Goal: Task Accomplishment & Management: Use online tool/utility

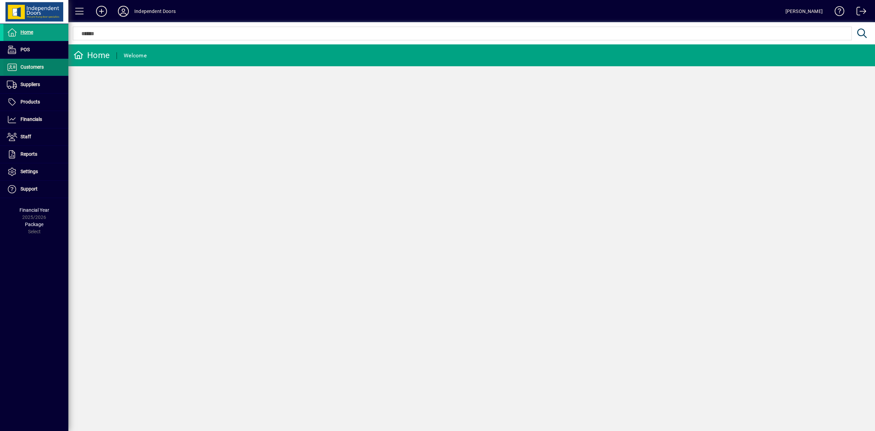
click at [36, 69] on span "Customers" at bounding box center [32, 66] width 23 height 5
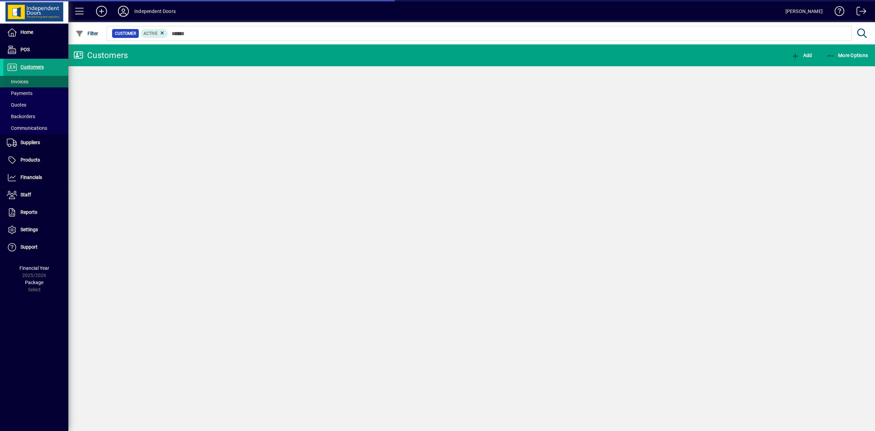
click at [32, 83] on span at bounding box center [35, 81] width 65 height 16
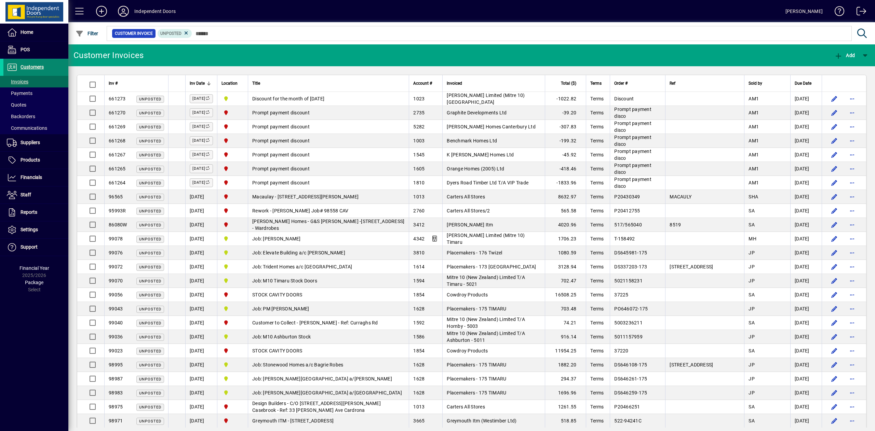
click at [31, 66] on span "Customers" at bounding box center [32, 66] width 23 height 5
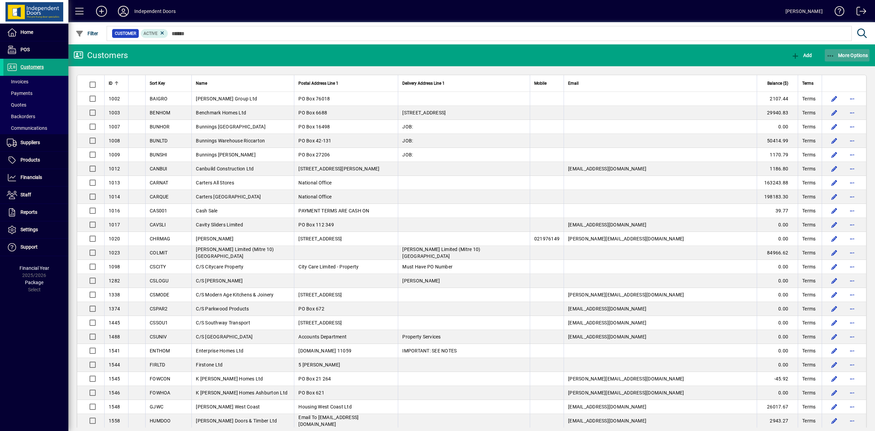
click at [832, 54] on icon "button" at bounding box center [831, 56] width 9 height 7
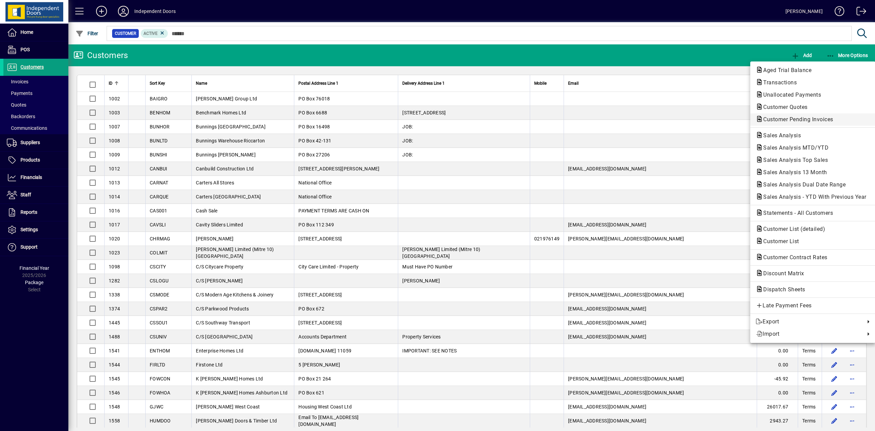
click at [796, 117] on span "Customer Pending Invoices" at bounding box center [796, 119] width 81 height 6
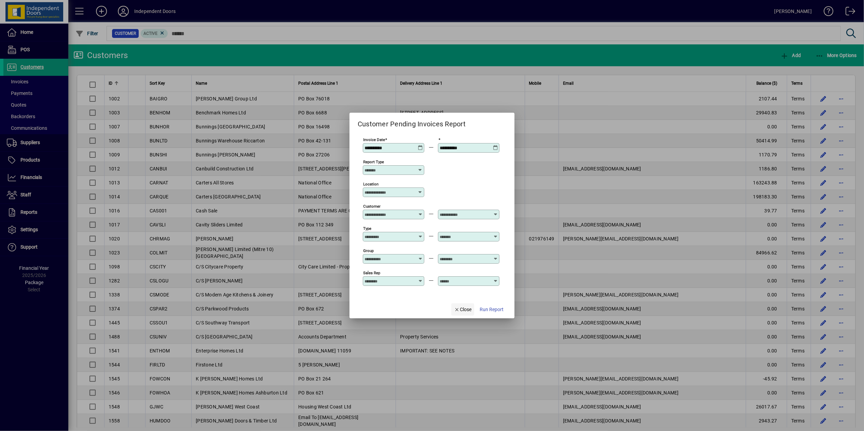
click at [469, 310] on span "Close" at bounding box center [463, 309] width 18 height 7
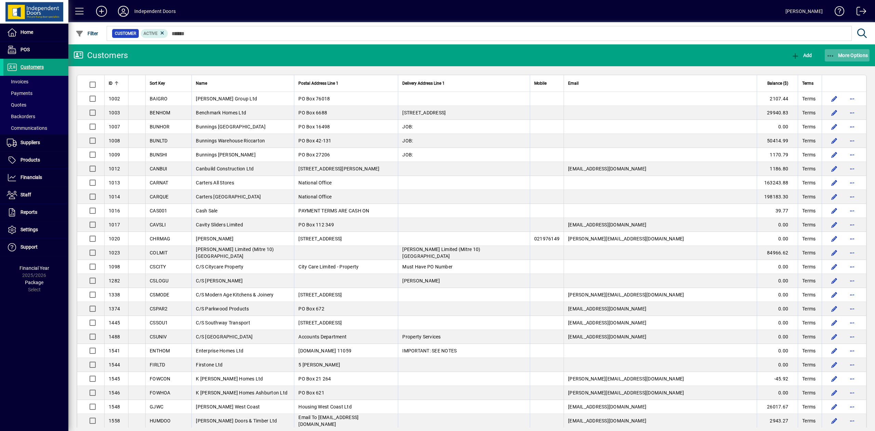
click at [831, 53] on icon "button" at bounding box center [831, 56] width 9 height 7
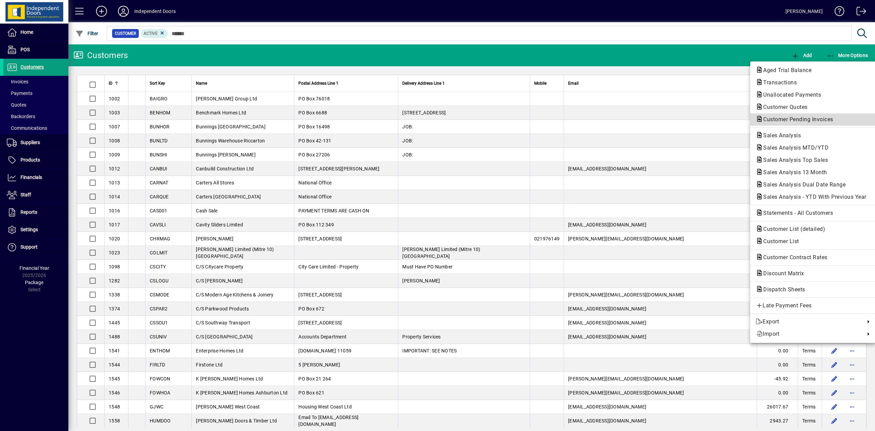
click at [804, 120] on span "Customer Pending Invoices" at bounding box center [796, 119] width 81 height 6
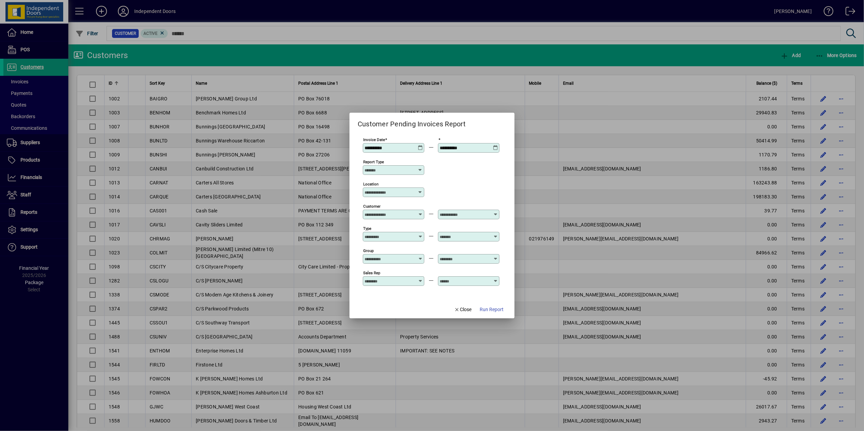
click at [819, 53] on div at bounding box center [432, 215] width 864 height 431
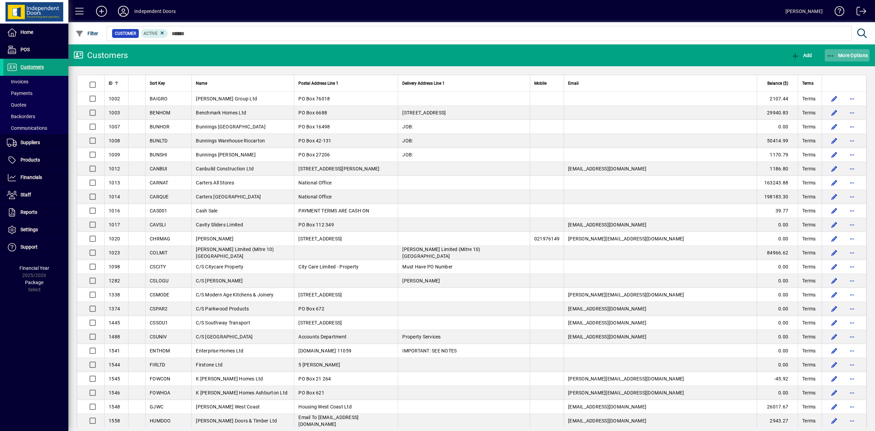
click at [833, 53] on icon "button" at bounding box center [831, 56] width 9 height 7
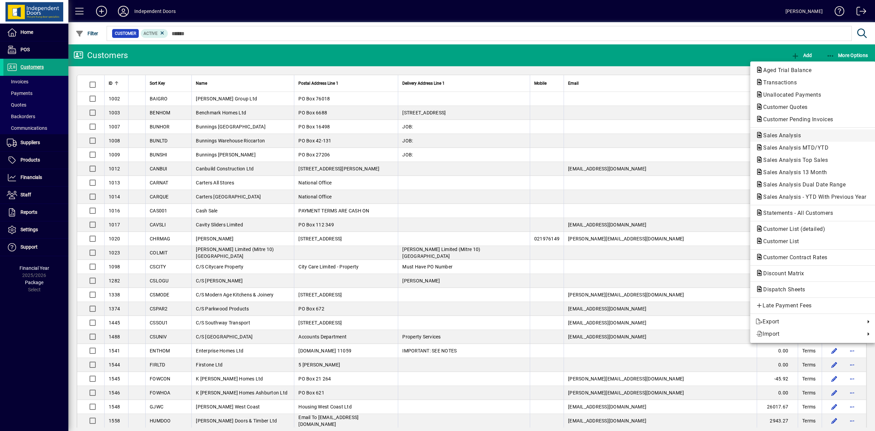
click at [776, 133] on span "Sales Analysis" at bounding box center [780, 135] width 49 height 6
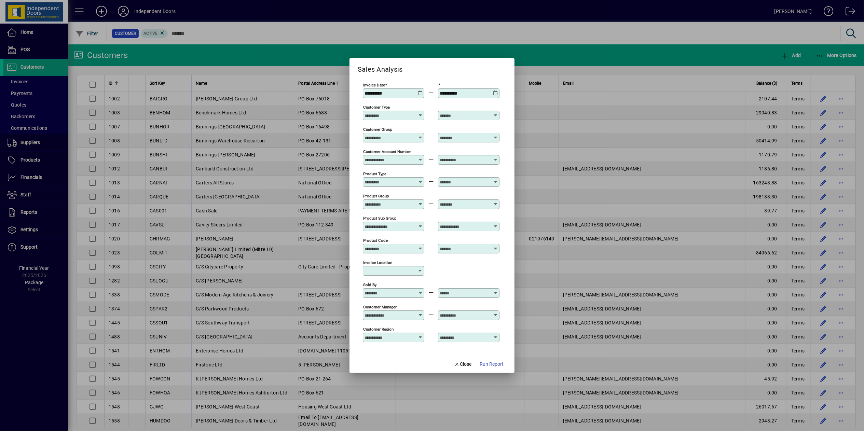
scroll to position [148, 0]
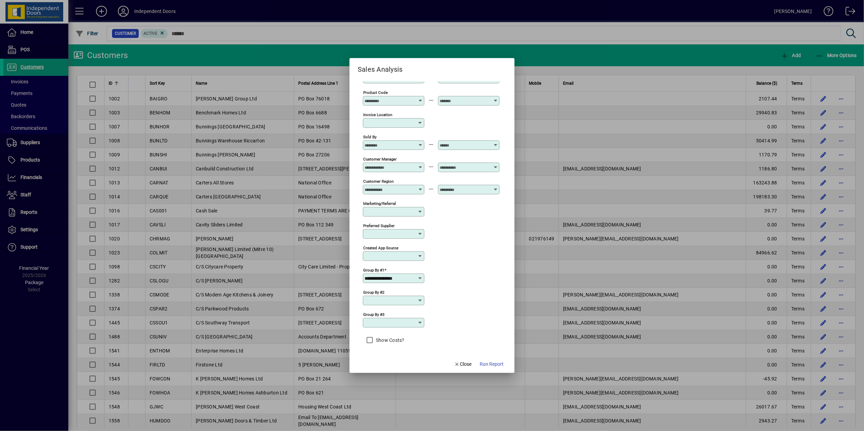
click at [411, 276] on input "**********" at bounding box center [391, 278] width 53 height 5
click at [403, 317] on div "Product Location" at bounding box center [396, 318] width 60 height 7
type input "**********"
click at [495, 364] on span "Run Report" at bounding box center [492, 364] width 24 height 7
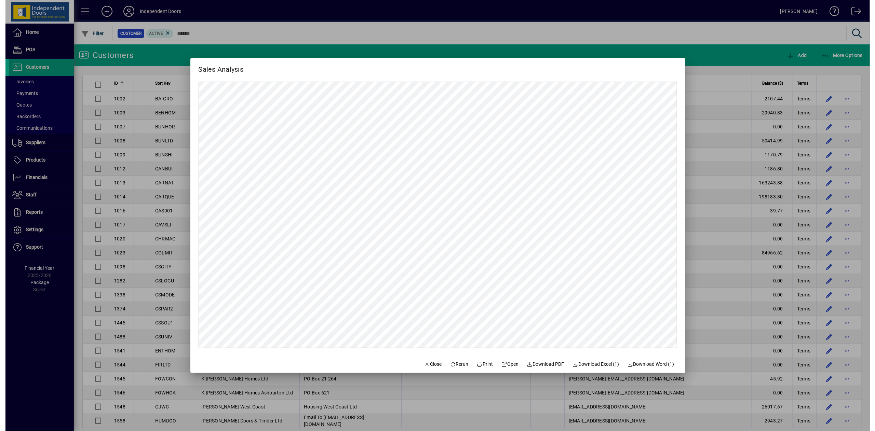
scroll to position [0, 0]
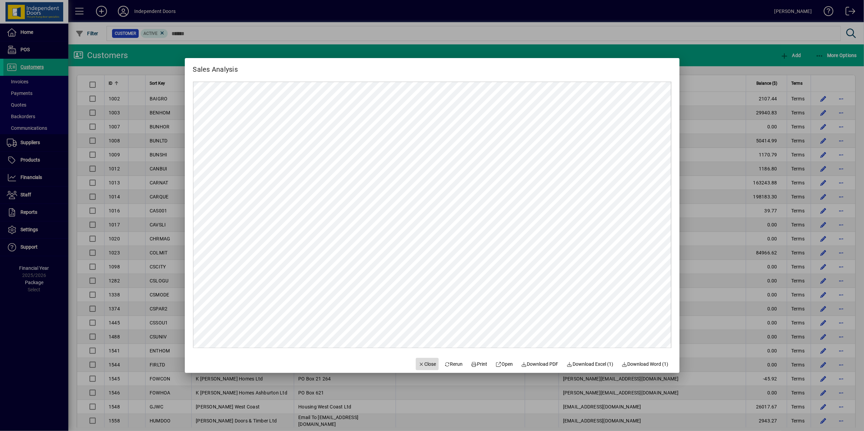
click at [428, 362] on span "Close" at bounding box center [428, 364] width 18 height 7
